Goal: Task Accomplishment & Management: Manage account settings

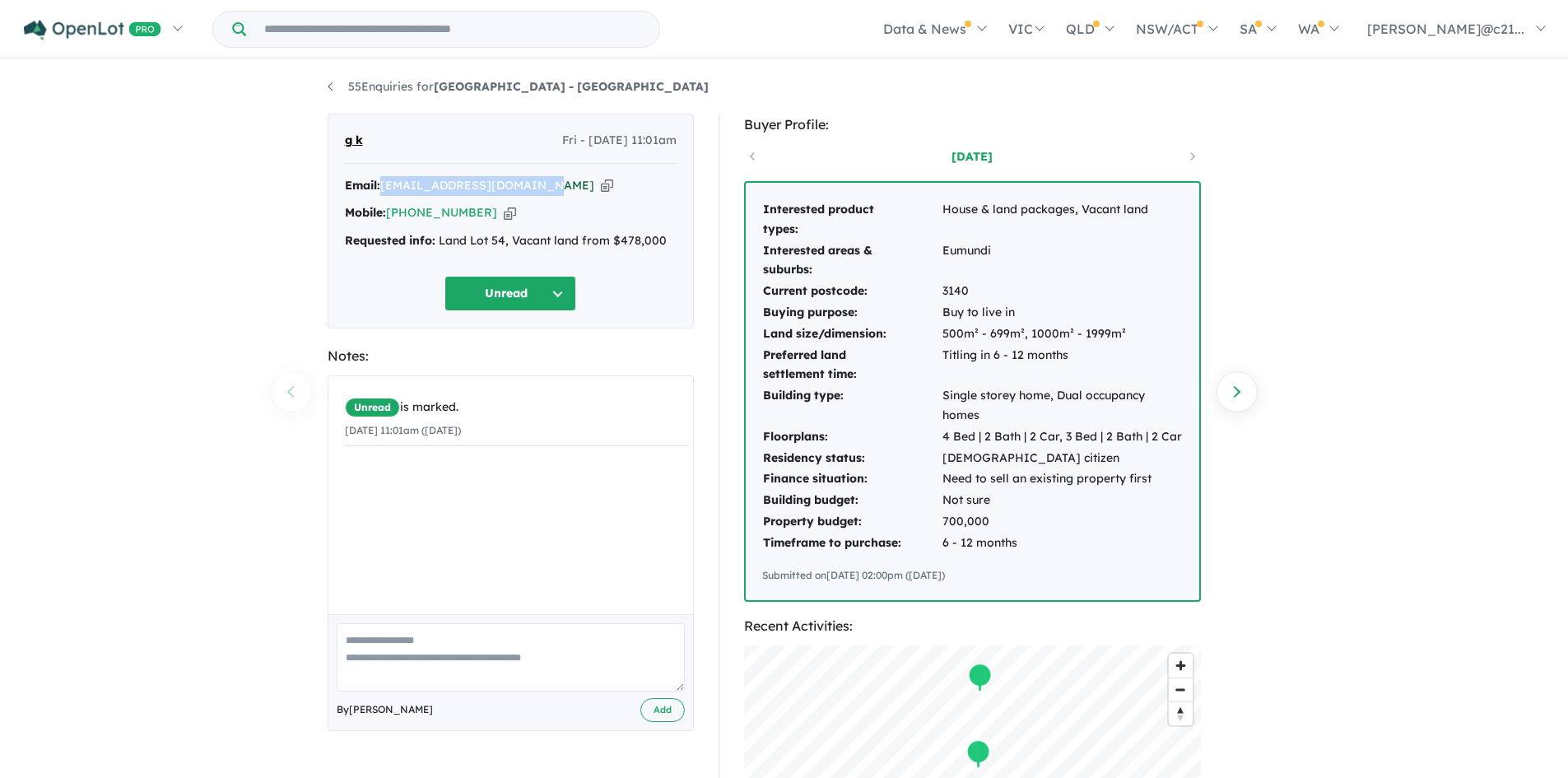
drag, startPoint x: 548, startPoint y: 185, endPoint x: 386, endPoint y: 190, distance: 162.1
click at [386, 190] on div "Email: gracesusannah1@gmail.com Copied!" at bounding box center [510, 185] width 332 height 20
copy a%20Windsor%20Park%20Estate%20-%20Burnside"] "[EMAIL_ADDRESS][DOMAIN_NAME]"
drag, startPoint x: 483, startPoint y: 209, endPoint x: 411, endPoint y: 220, distance: 72.8
click at [411, 220] on div "Mobile: +61 490 023 608 Copied!" at bounding box center [510, 213] width 332 height 20
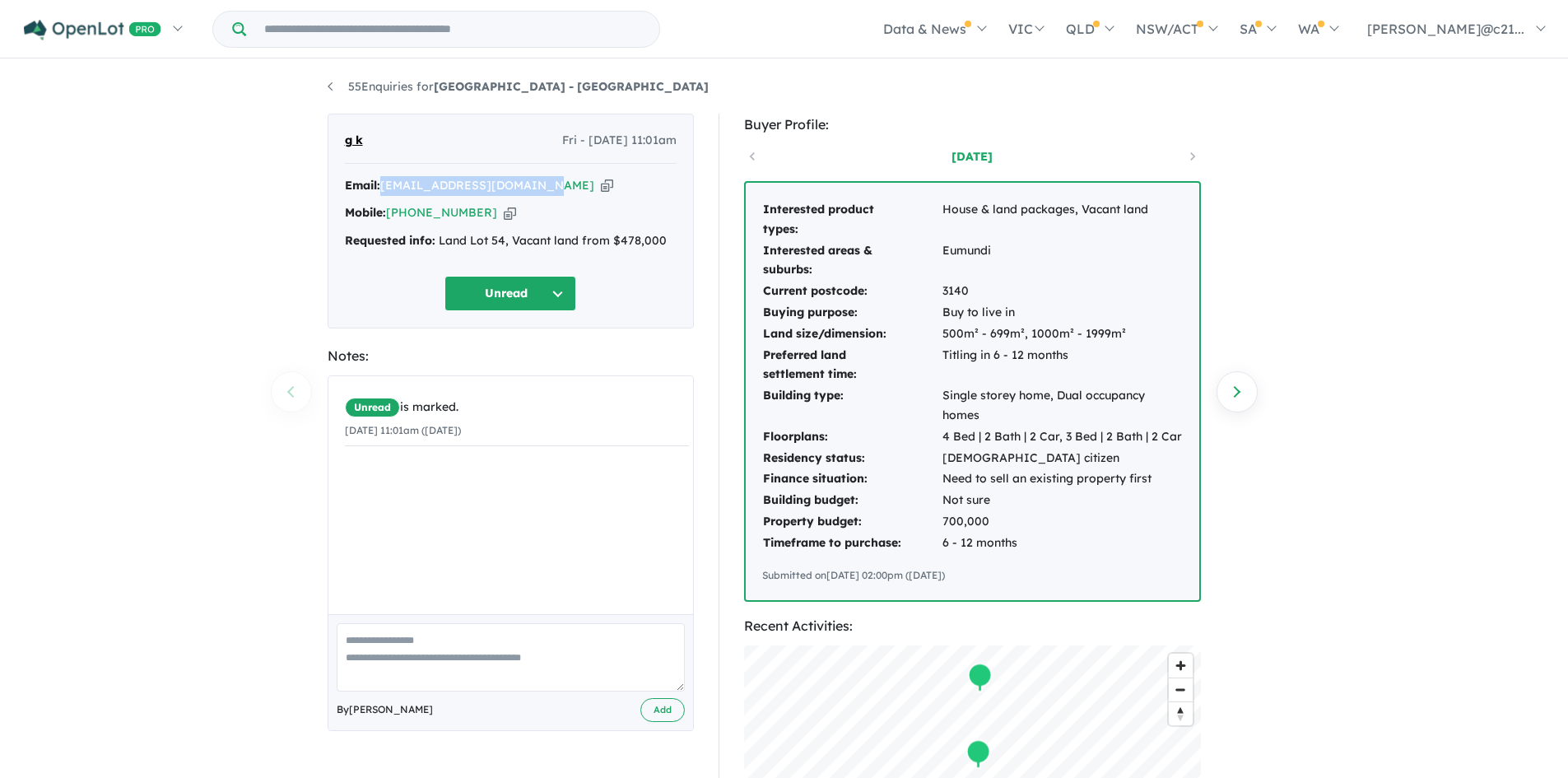
copy link "490 023 608"
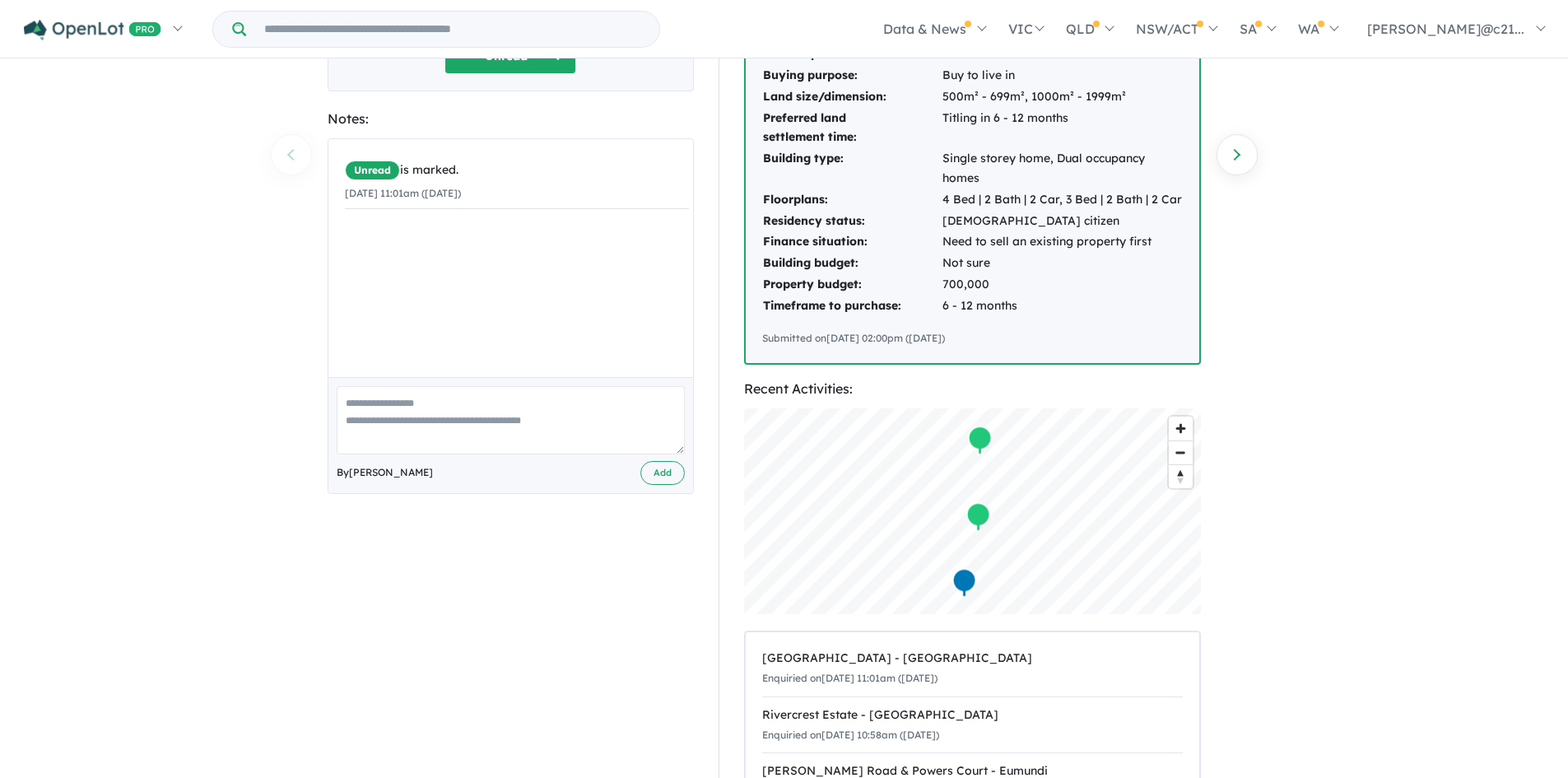
scroll to position [247, 0]
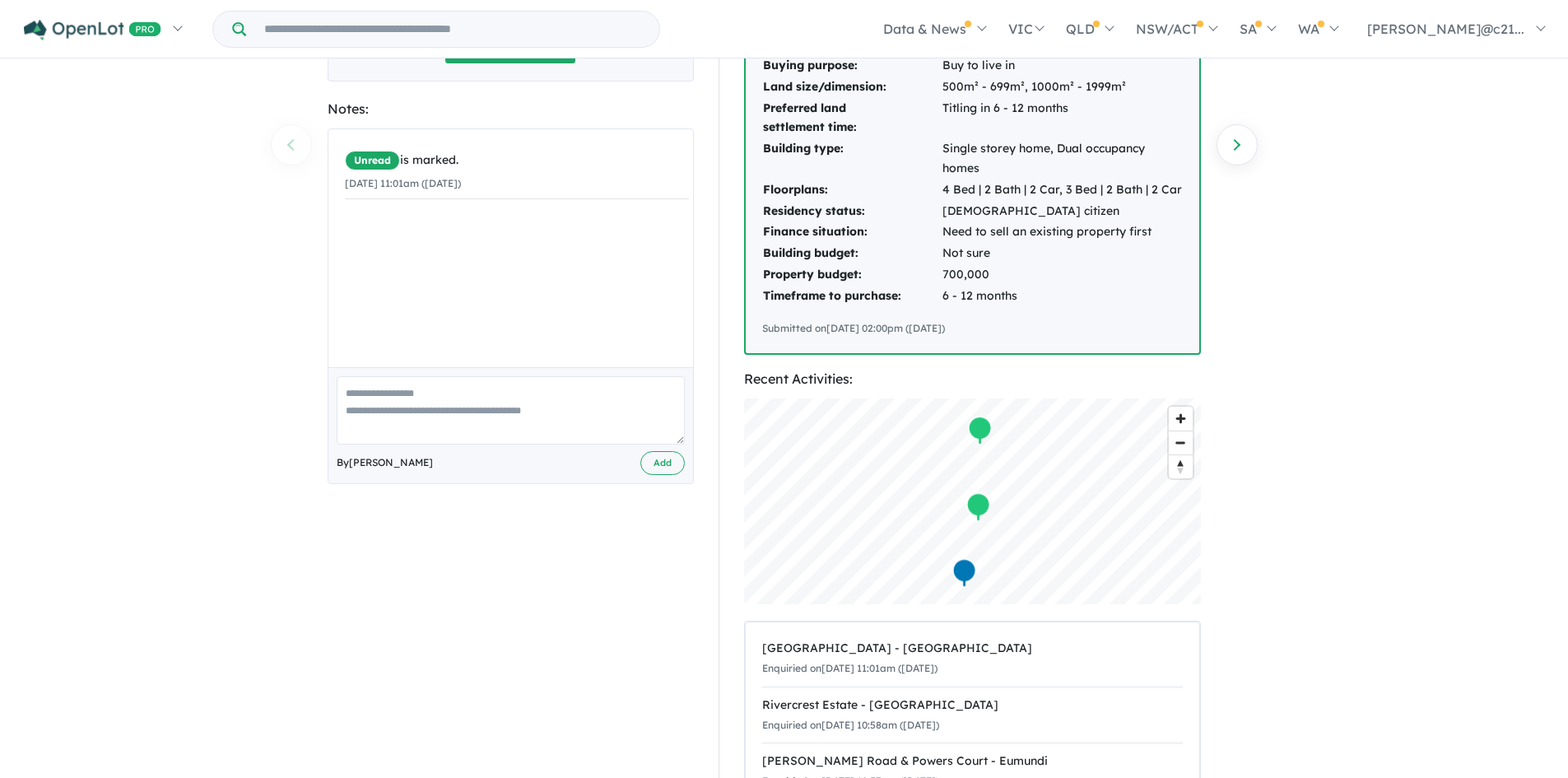
click at [508, 403] on textarea at bounding box center [511, 410] width 348 height 68
type textarea "**********"
click at [666, 473] on button "Add" at bounding box center [662, 464] width 44 height 24
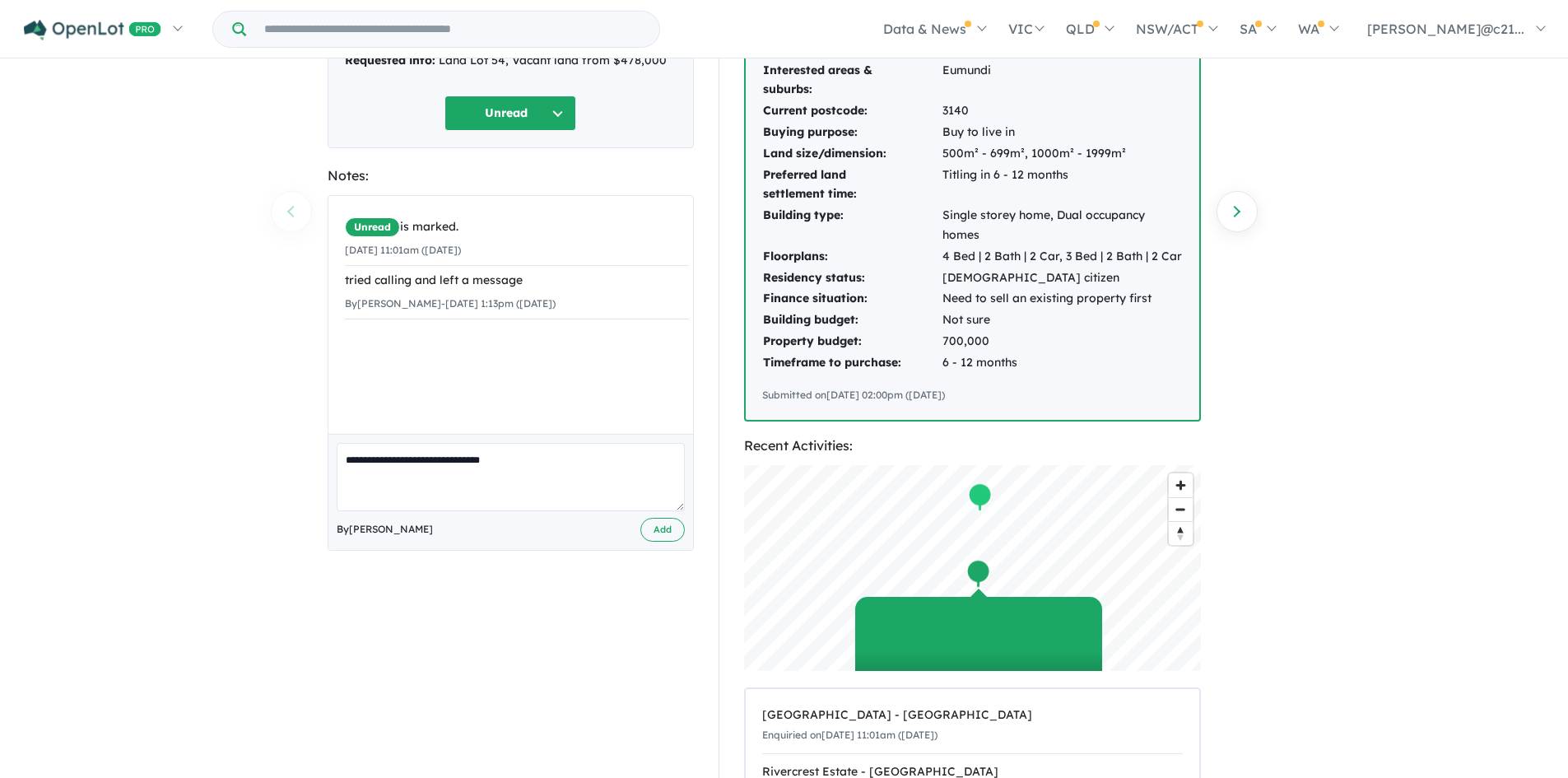
scroll to position [0, 0]
